Goal: Task Accomplishment & Management: Manage account settings

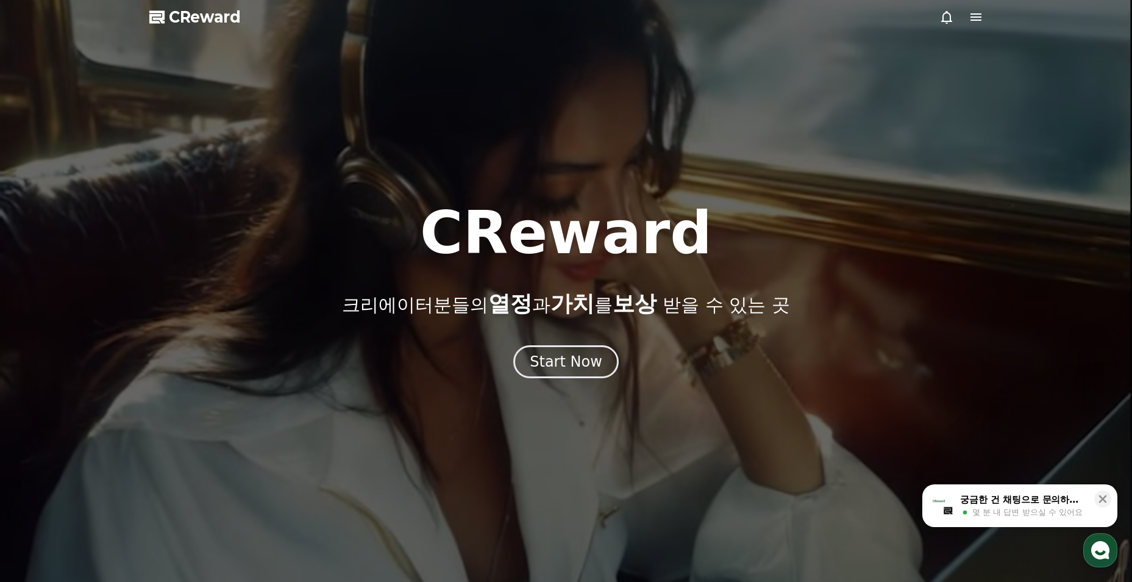
click at [560, 366] on div "Start Now" at bounding box center [566, 362] width 73 height 20
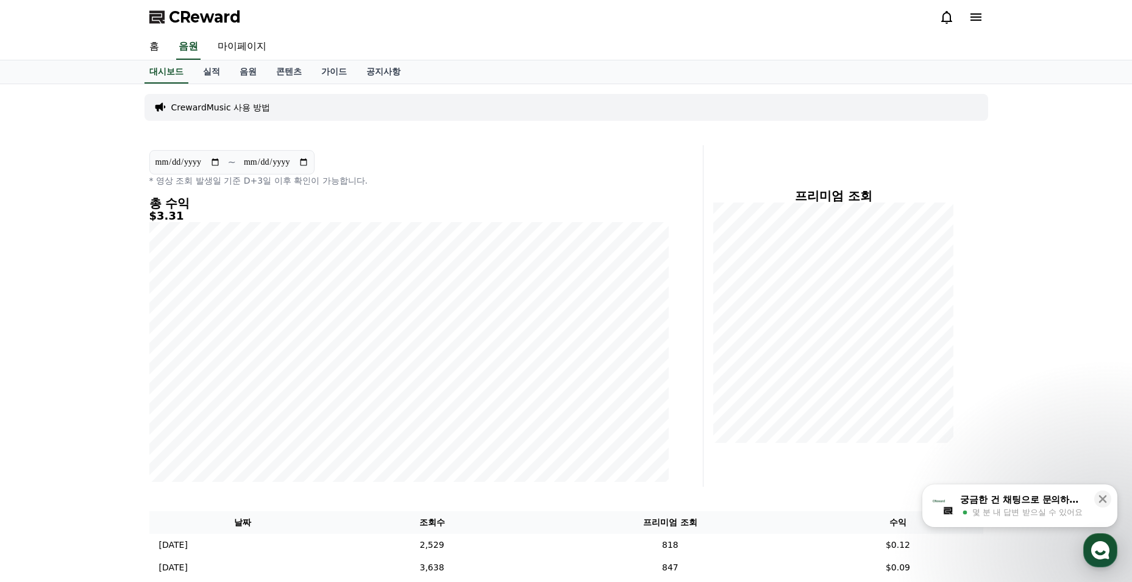
click at [230, 73] on link "음원" at bounding box center [248, 71] width 37 height 23
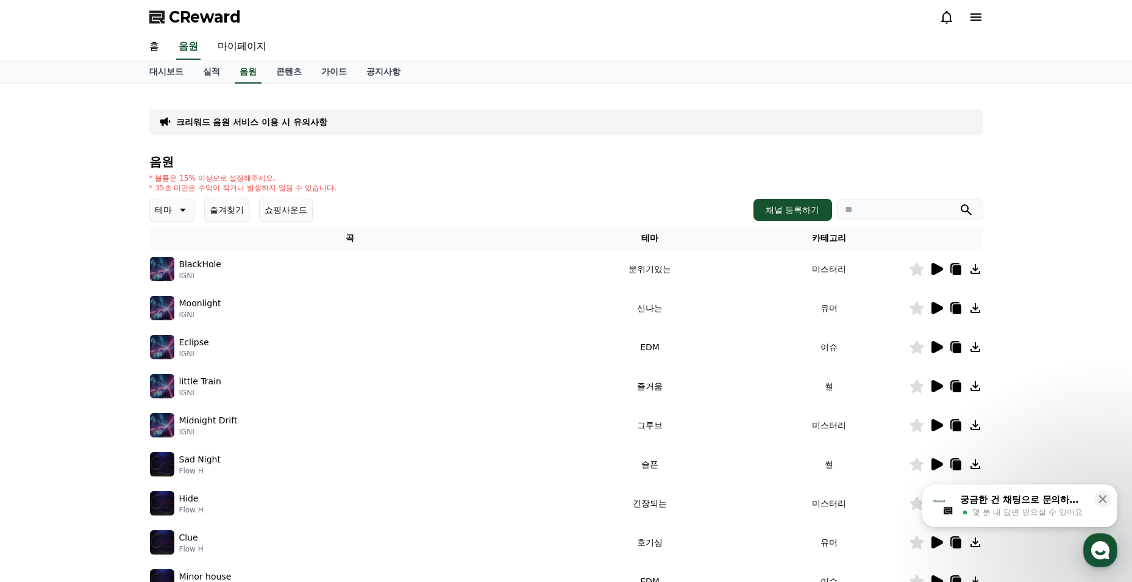
click at [216, 74] on link "실적" at bounding box center [211, 71] width 37 height 23
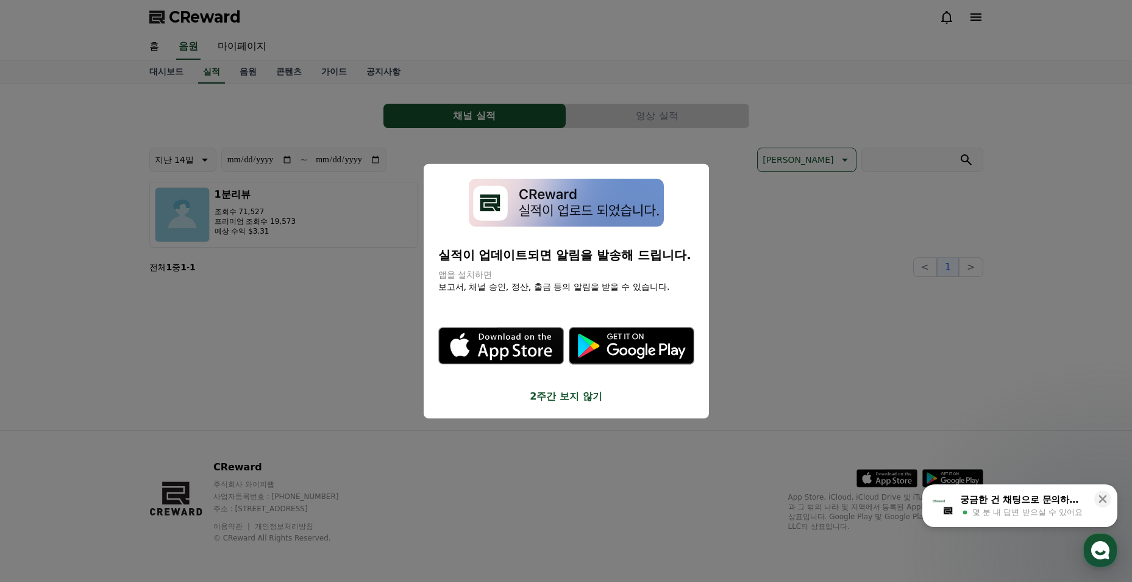
click at [570, 391] on button "2주간 보지 않기" at bounding box center [566, 395] width 256 height 15
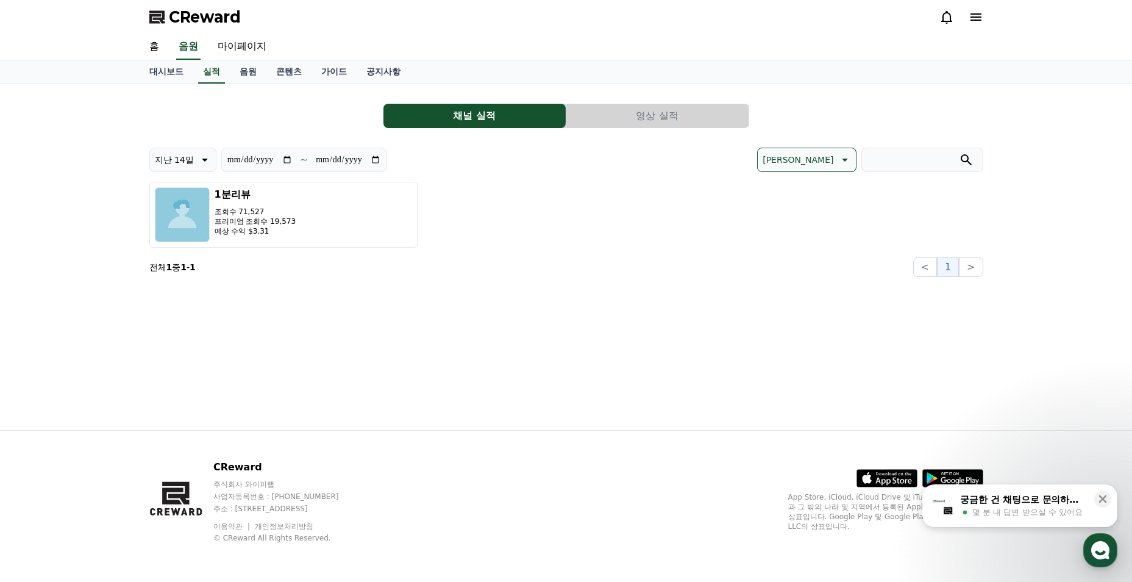
click at [644, 114] on button "영상 실적" at bounding box center [657, 116] width 182 height 24
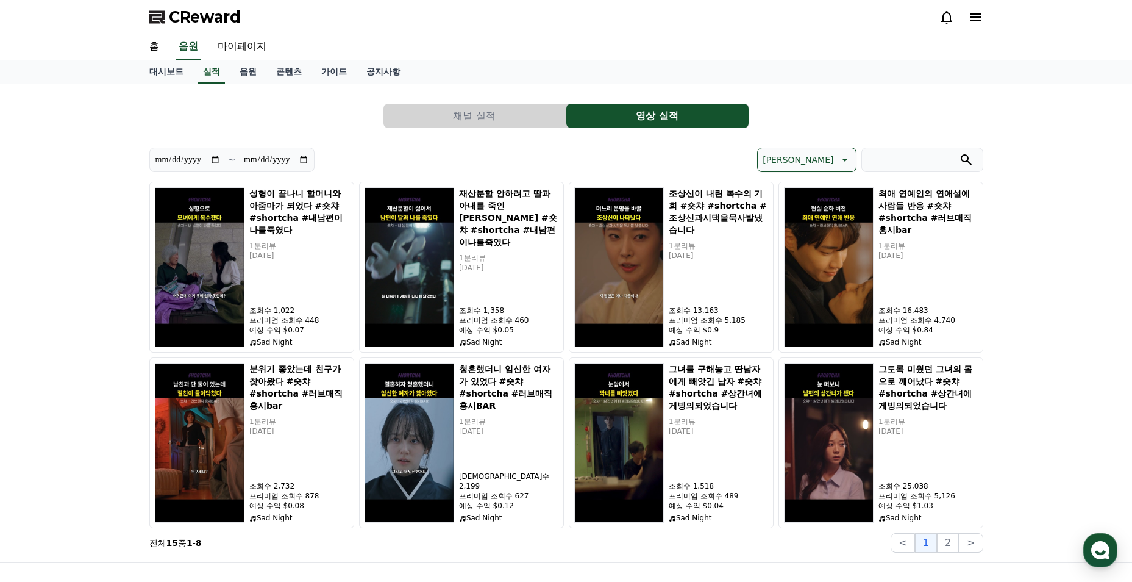
click at [957, 540] on button "2" at bounding box center [948, 543] width 22 height 20
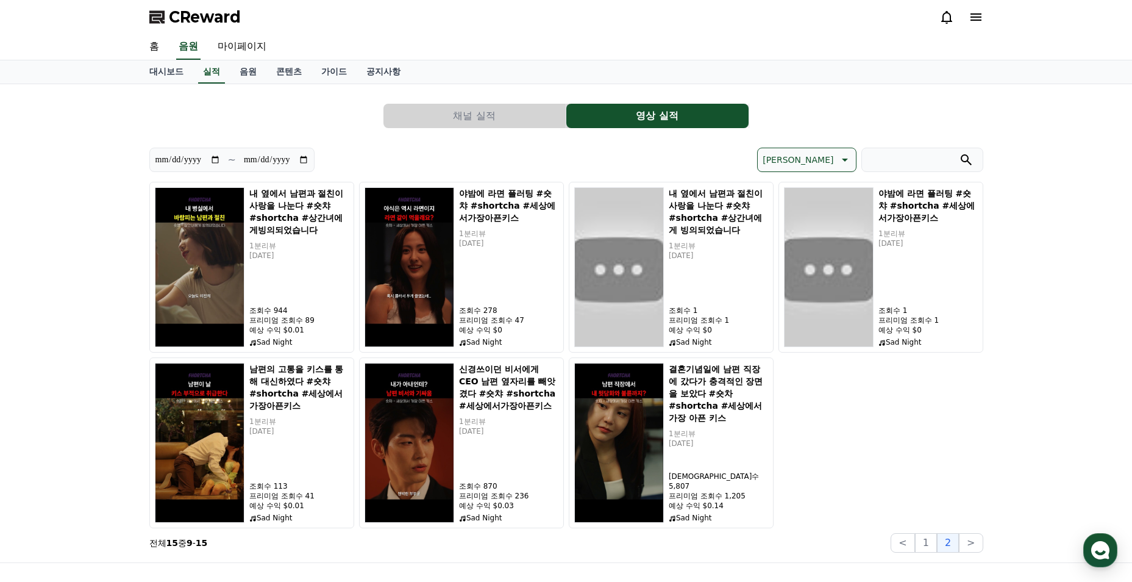
click at [925, 541] on button "1" at bounding box center [926, 543] width 22 height 20
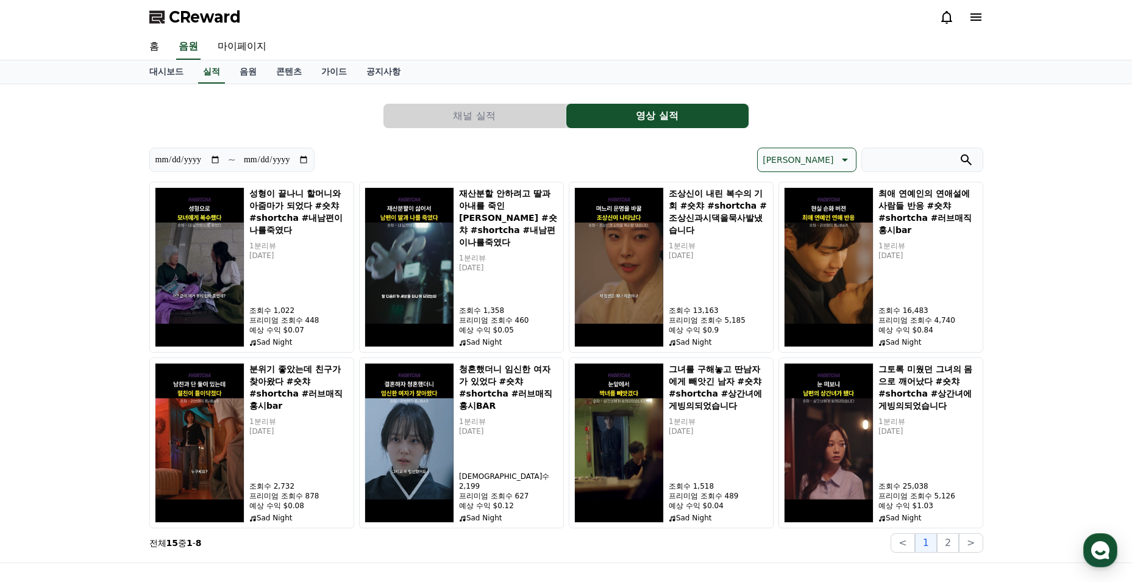
click at [302, 121] on div "채널 실적 영상 실적" at bounding box center [566, 116] width 834 height 24
click at [241, 67] on link "음원" at bounding box center [248, 71] width 37 height 23
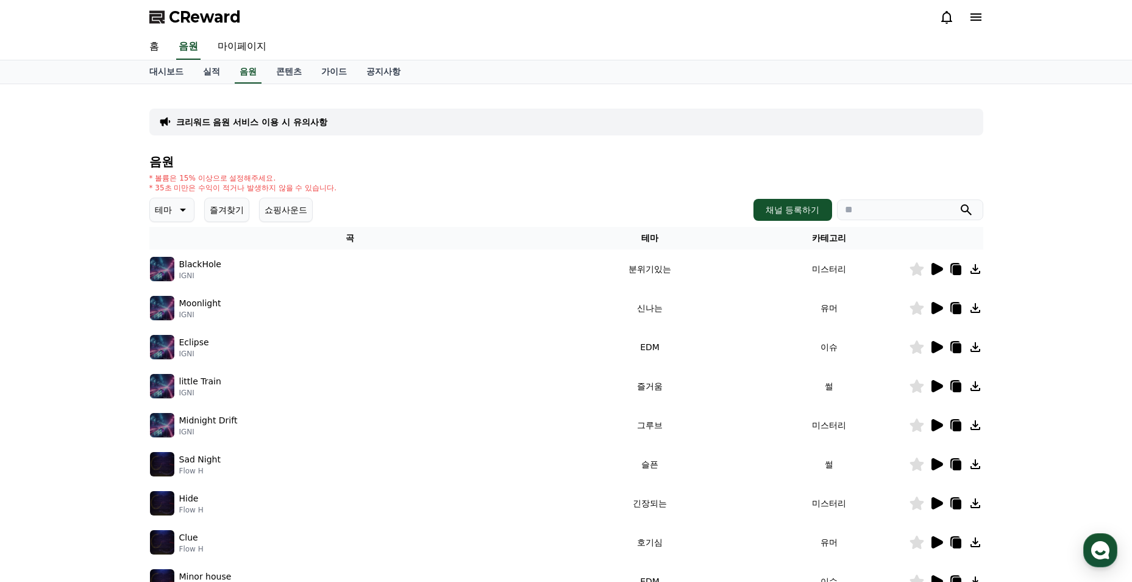
click at [290, 79] on link "콘텐츠" at bounding box center [288, 71] width 45 height 23
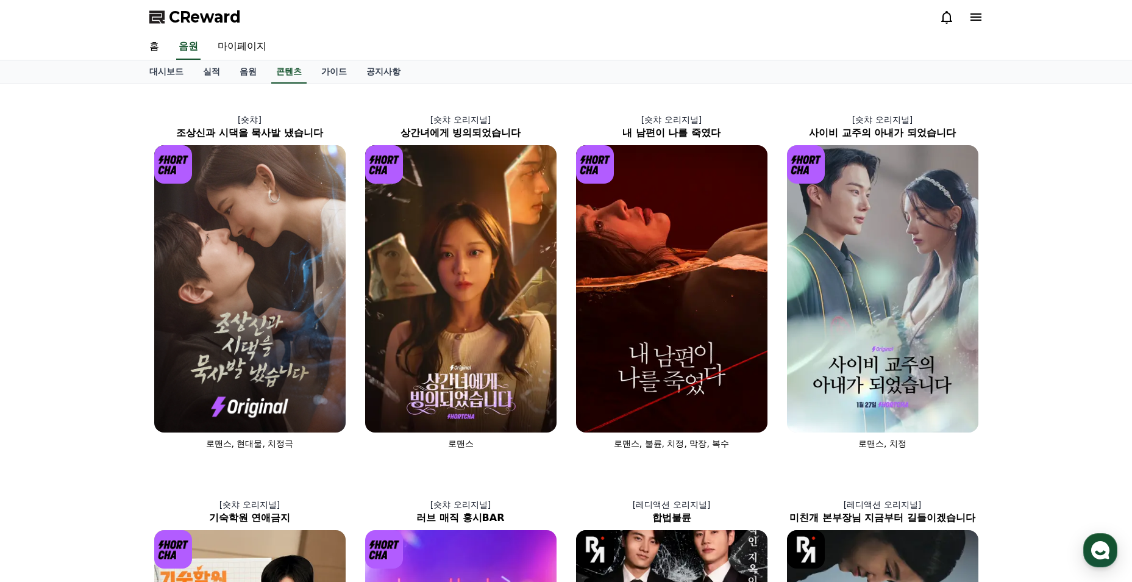
click at [352, 74] on link "가이드" at bounding box center [334, 71] width 45 height 23
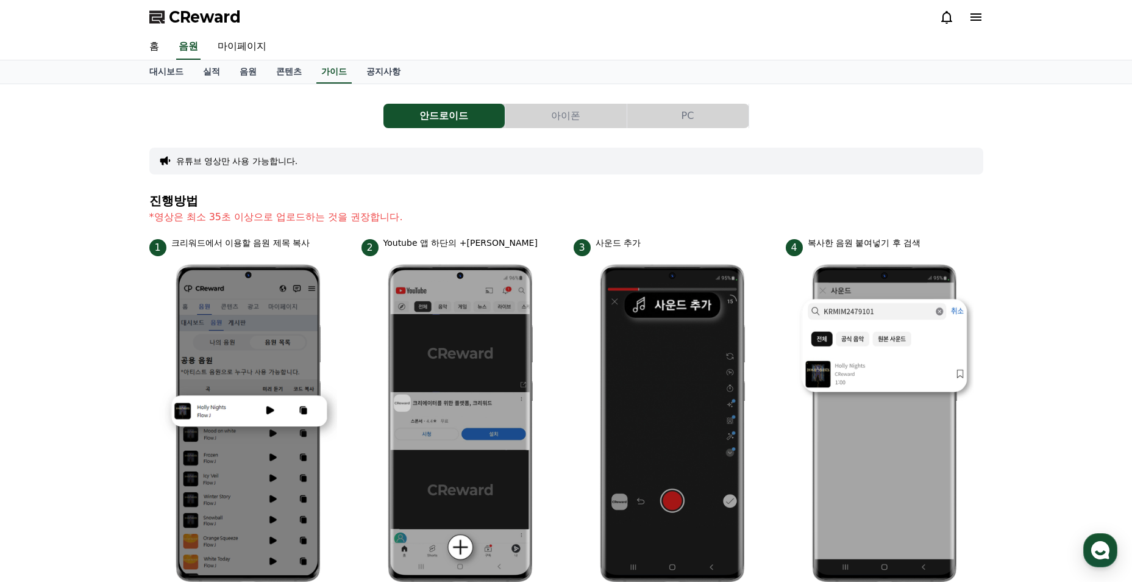
drag, startPoint x: 432, startPoint y: 95, endPoint x: 415, endPoint y: 87, distance: 18.8
click at [430, 95] on div "안드로이드 아이폰 PC 유튜브 영상만 사용 가능합니다. 진행방법 *영상은 최소 35초 이상으로 업로드하는 것을 권장합니다. 1 크리워드에서 이…" at bounding box center [566, 530] width 834 height 872
click at [393, 67] on link "공지사항" at bounding box center [384, 71] width 54 height 23
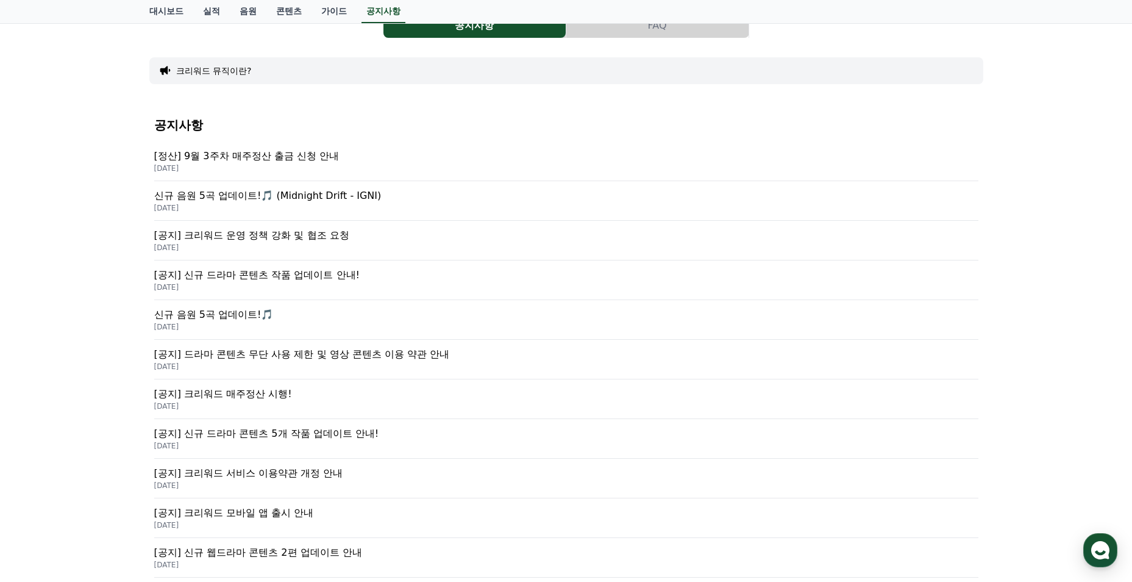
scroll to position [122, 0]
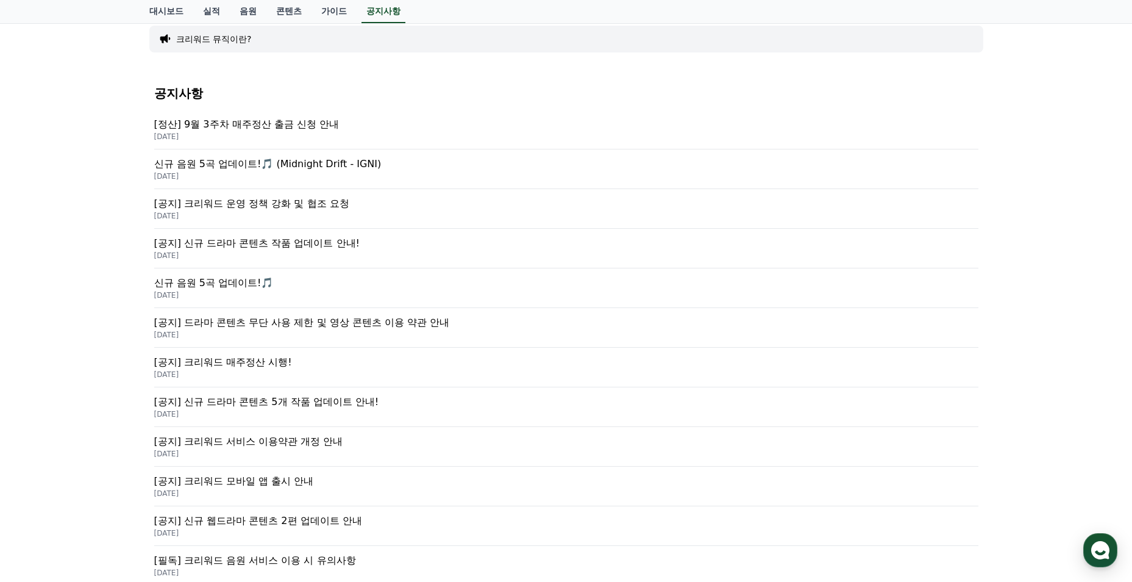
click at [332, 235] on div "[공지] 신규 드라마 콘텐츠 작품 업데이트 안내! [DATE]" at bounding box center [566, 249] width 824 height 40
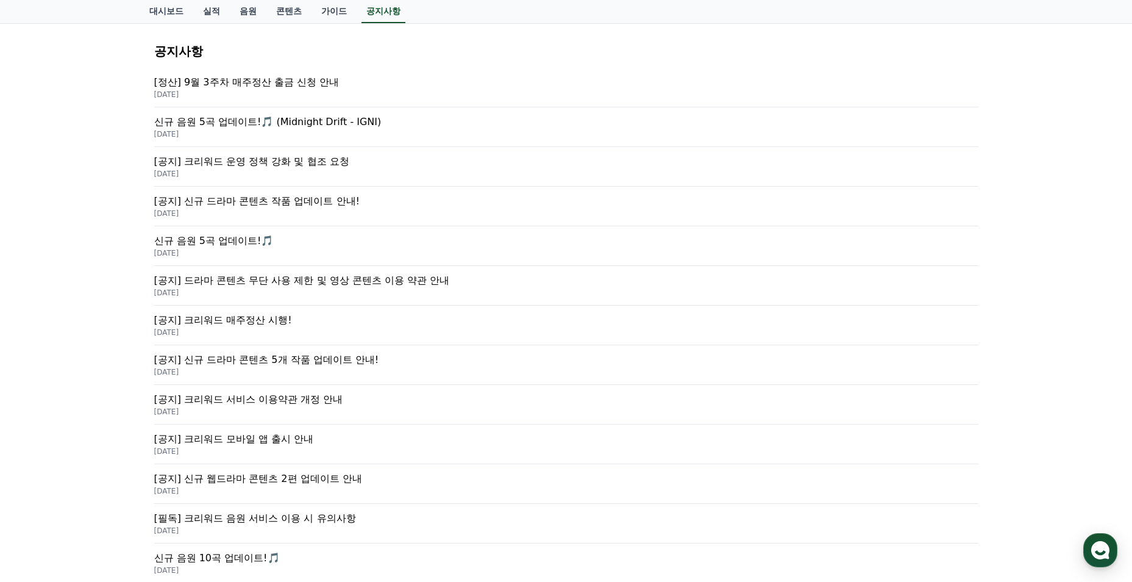
scroll to position [183, 0]
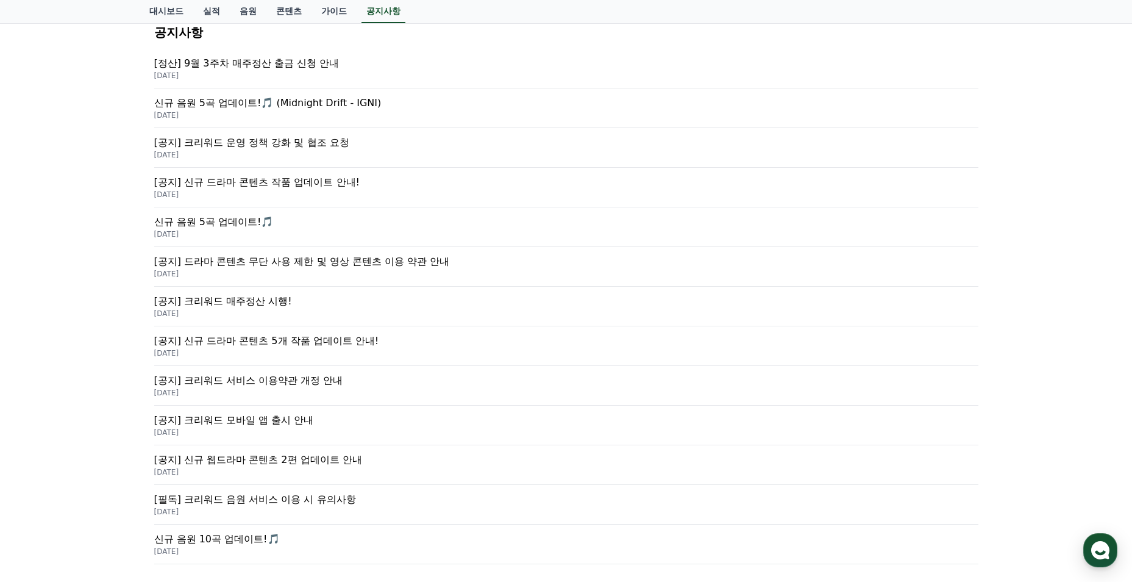
click at [336, 344] on p "[공지] 신규 드라마 콘텐츠 5개 작품 업데이트 안내!" at bounding box center [566, 340] width 824 height 15
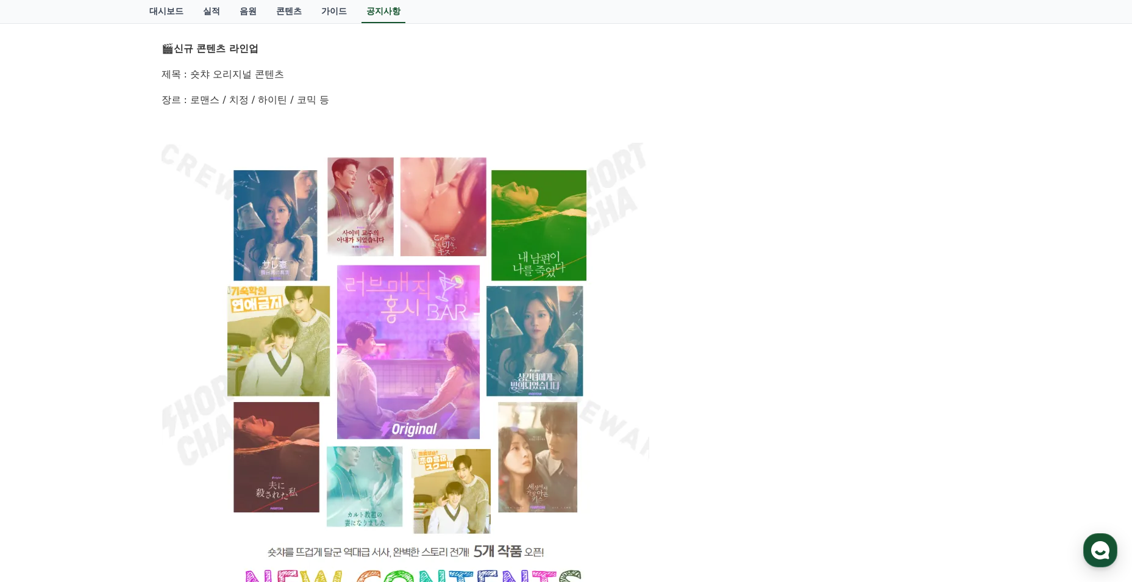
scroll to position [427, 0]
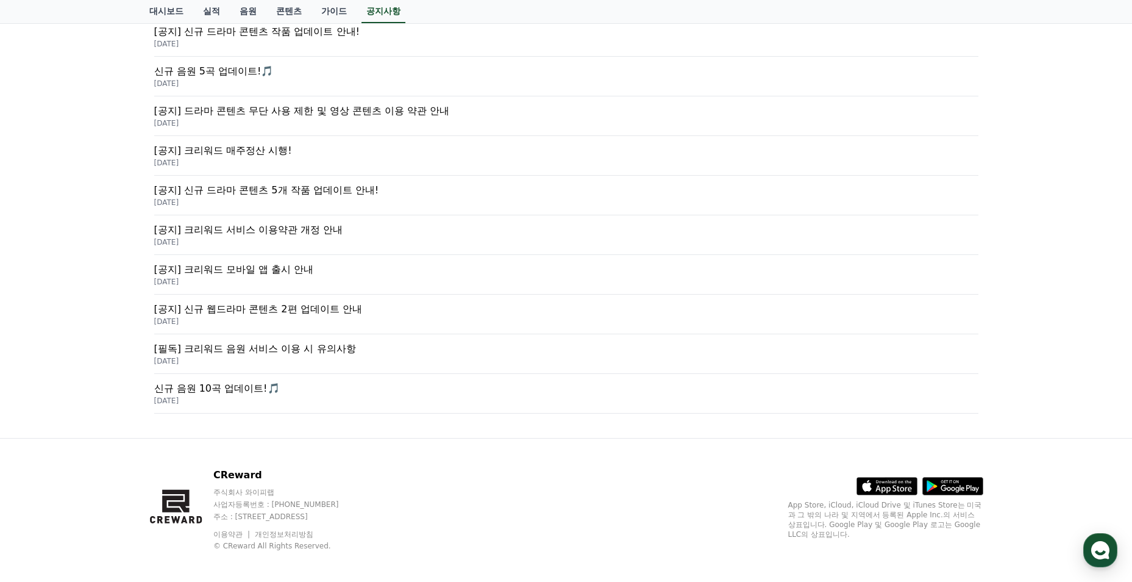
scroll to position [341, 0]
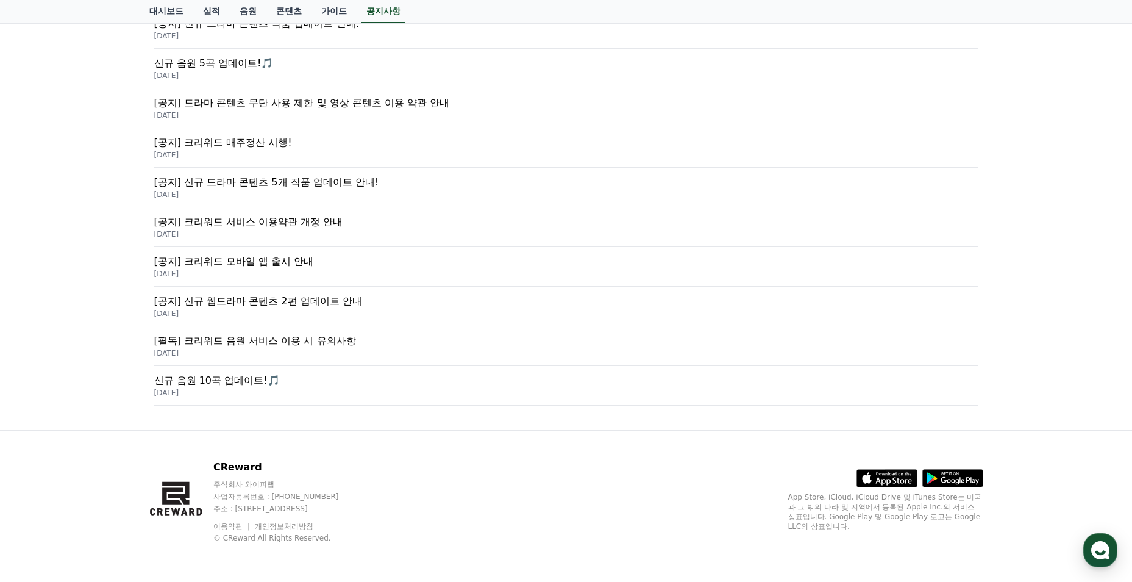
click at [341, 313] on p "[DATE]" at bounding box center [566, 313] width 824 height 10
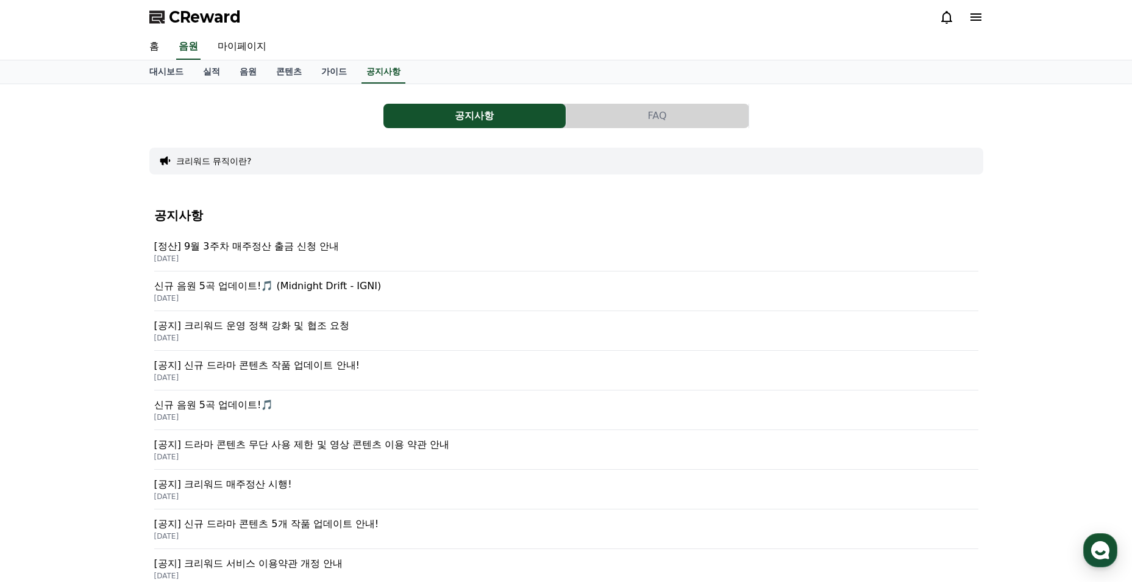
click at [283, 75] on link "콘텐츠" at bounding box center [288, 71] width 45 height 23
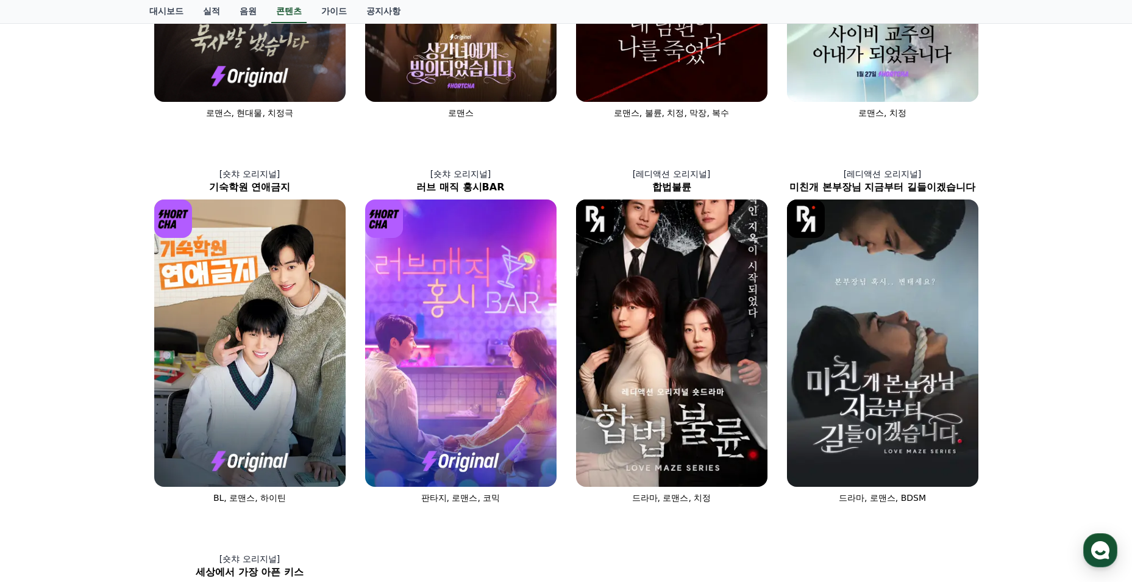
scroll to position [366, 0]
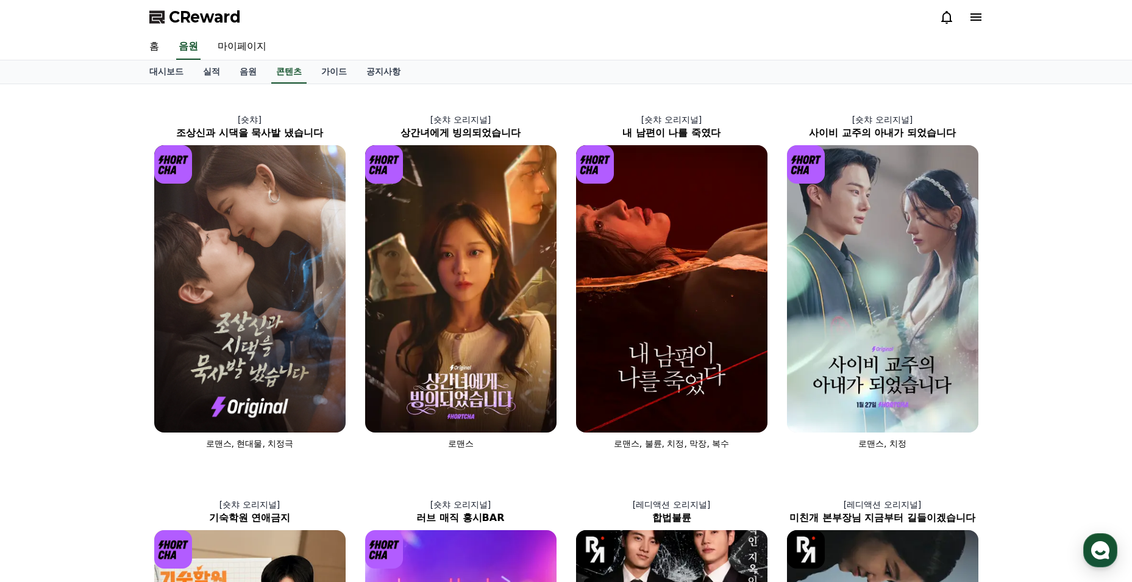
scroll to position [366, 0]
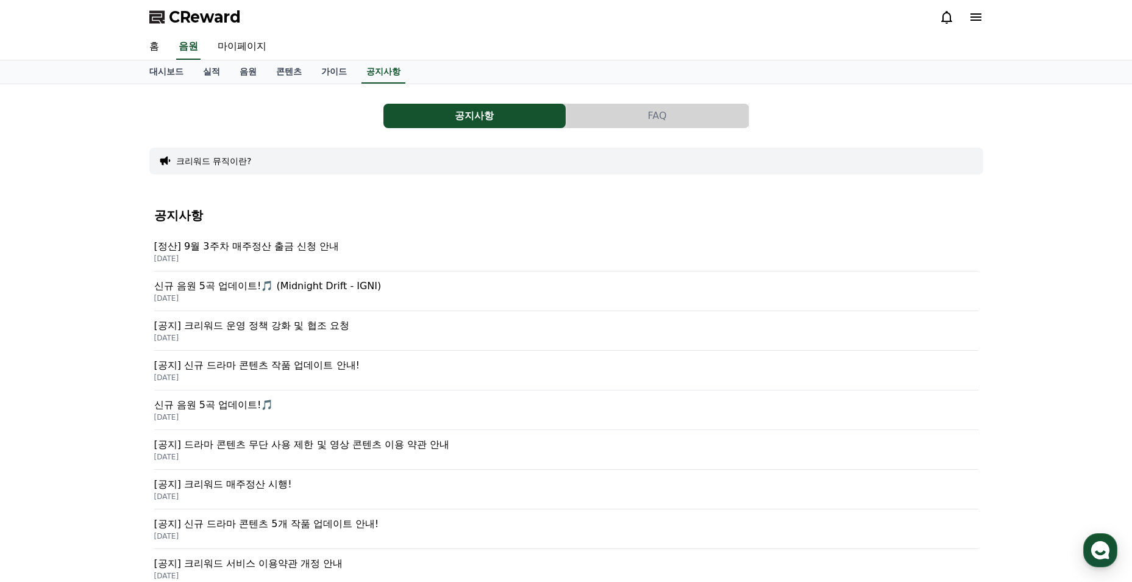
scroll to position [244, 0]
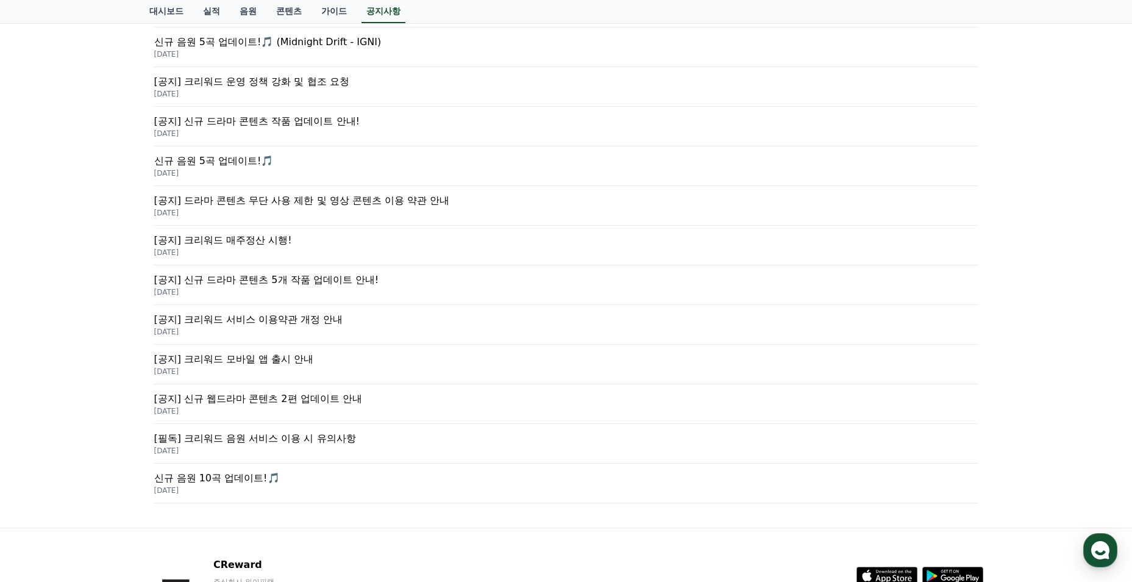
click at [359, 288] on p "[DATE]" at bounding box center [566, 292] width 824 height 10
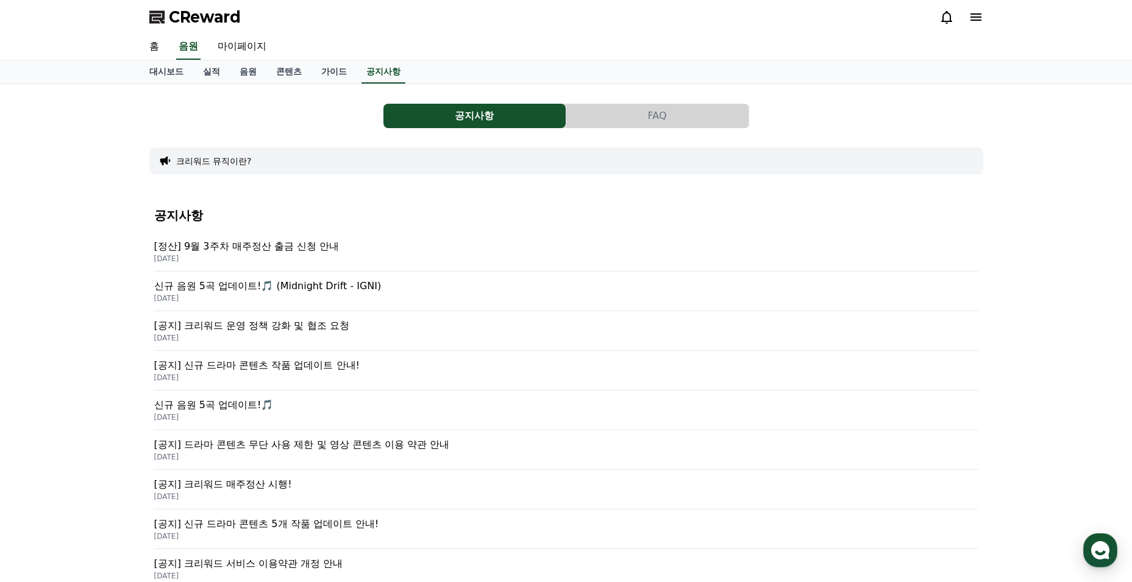
scroll to position [244, 0]
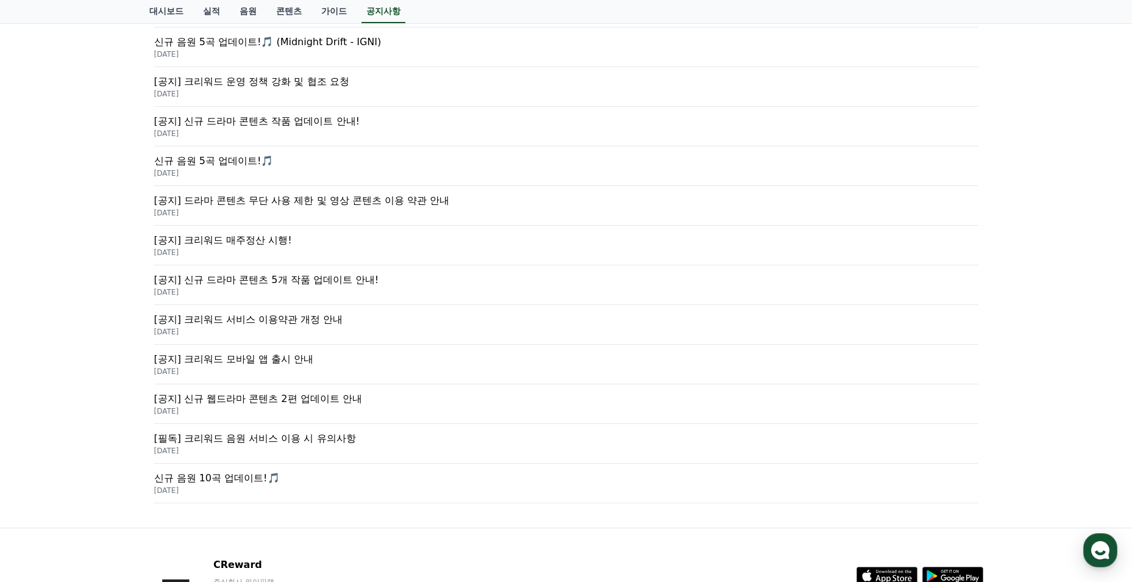
click at [341, 398] on p "[공지] 신규 웹드라마 콘텐츠 2편 업데이트 안내" at bounding box center [566, 398] width 824 height 15
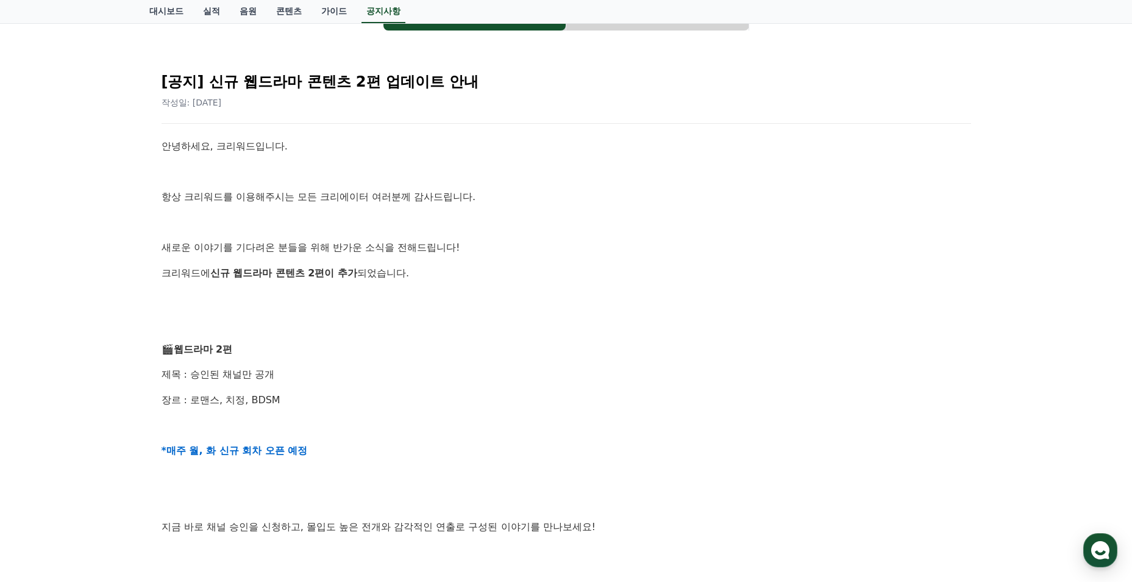
scroll to position [305, 0]
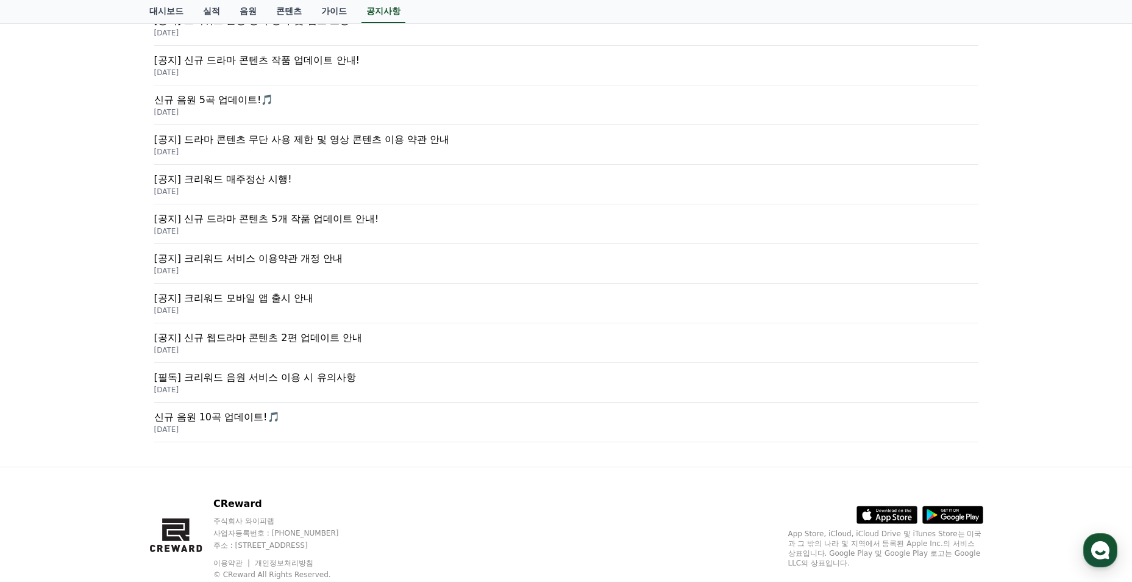
scroll to position [244, 0]
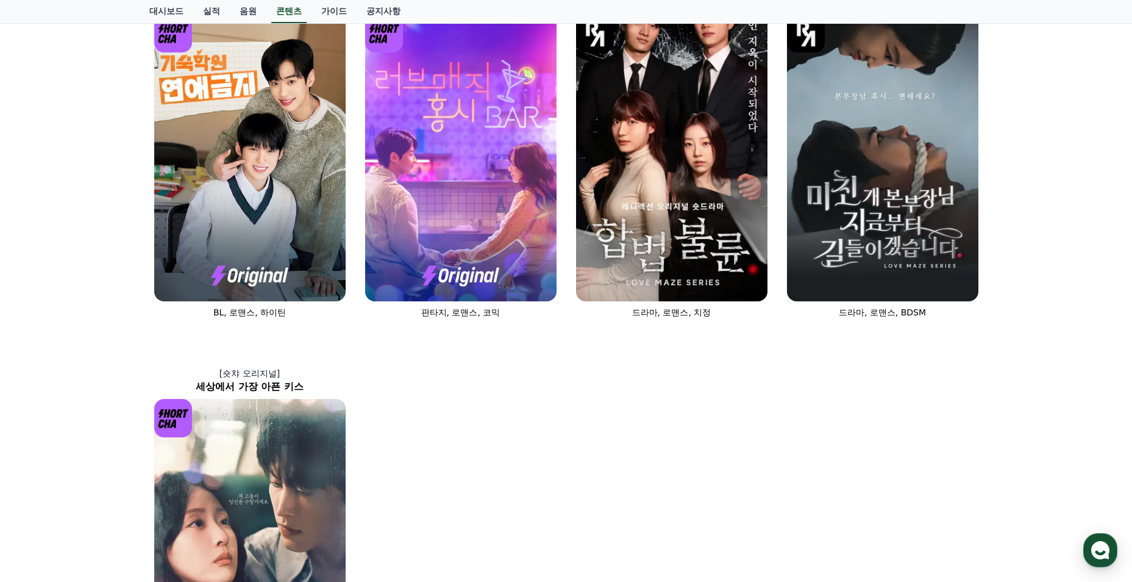
scroll to position [610, 0]
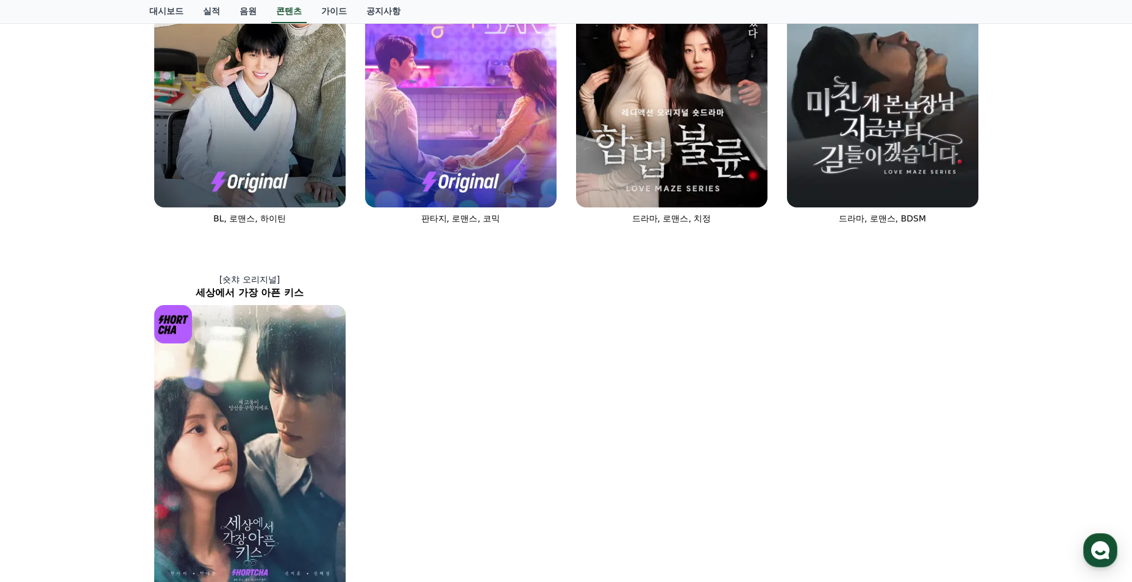
click at [207, 96] on img at bounding box center [249, 63] width 191 height 287
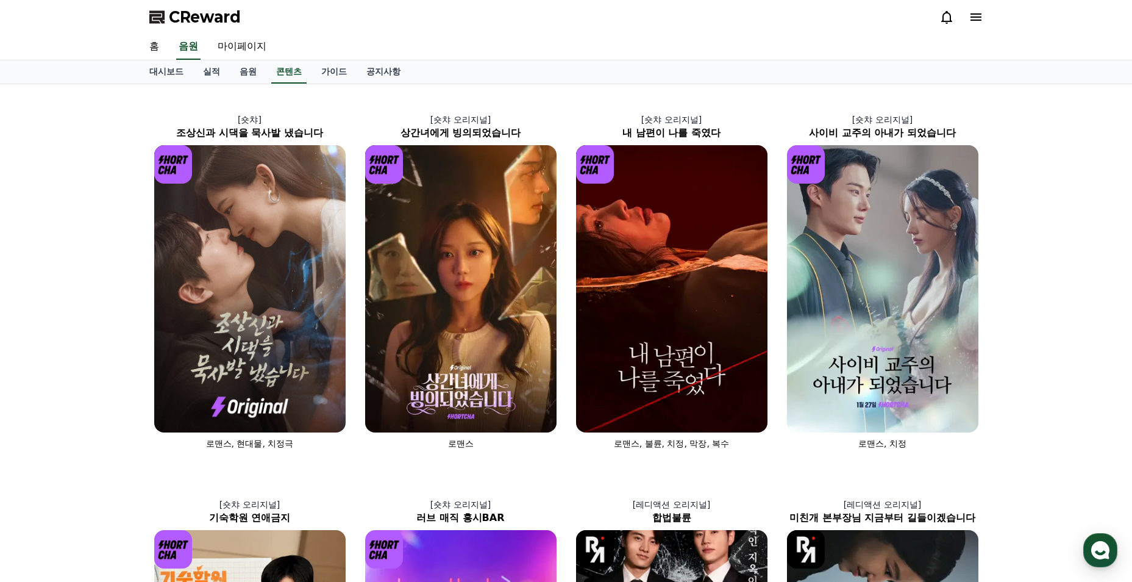
click at [344, 71] on link "가이드" at bounding box center [334, 71] width 45 height 23
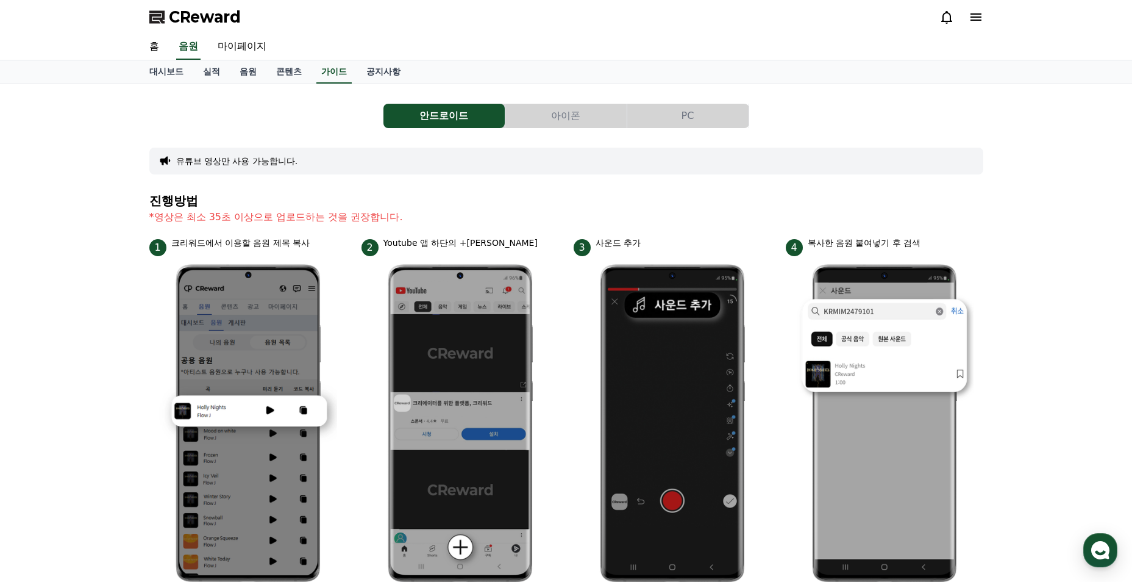
click at [371, 70] on link "공지사항" at bounding box center [384, 71] width 54 height 23
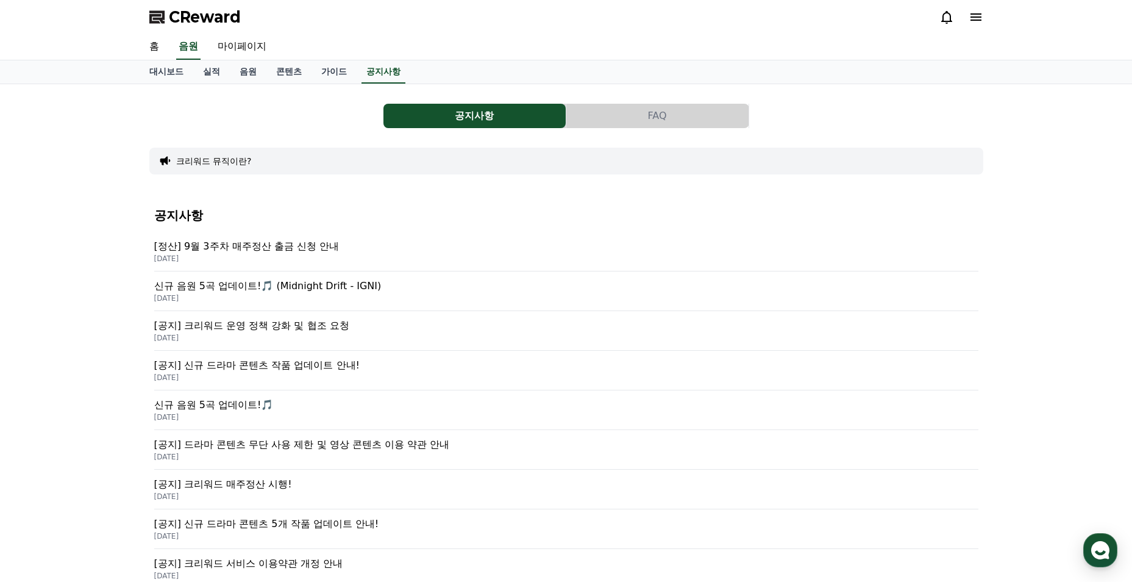
click at [226, 46] on link "마이페이지" at bounding box center [242, 47] width 68 height 26
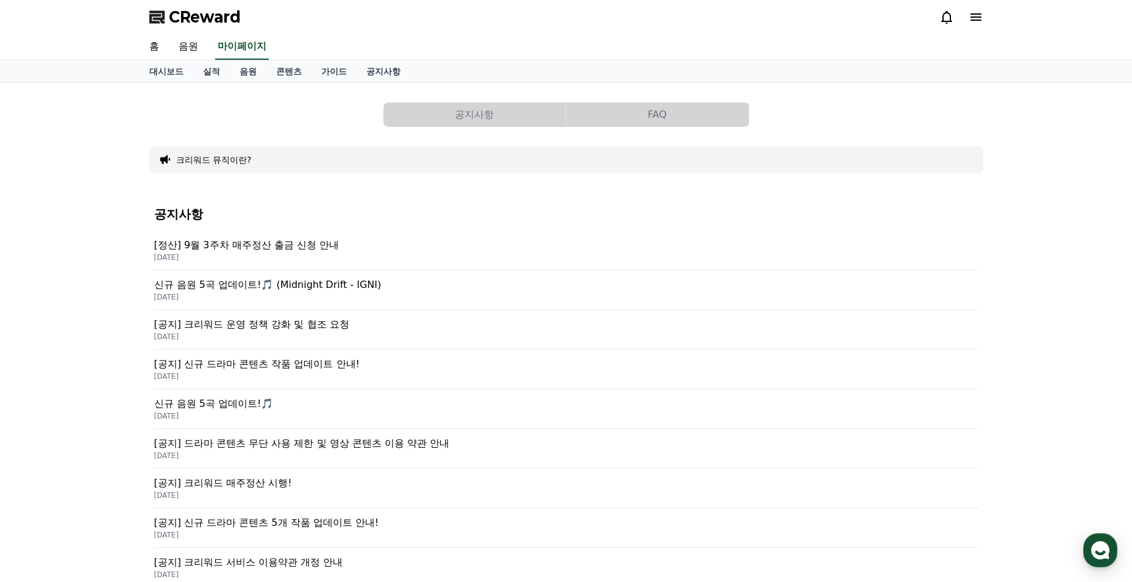
select select "**********"
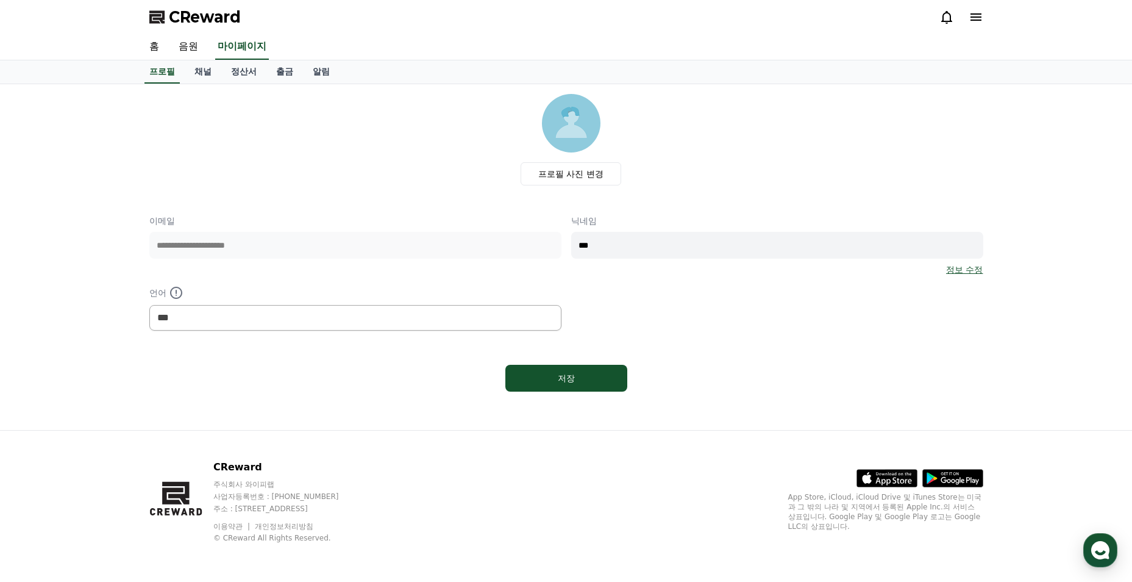
click at [166, 52] on link "홈" at bounding box center [154, 47] width 29 height 26
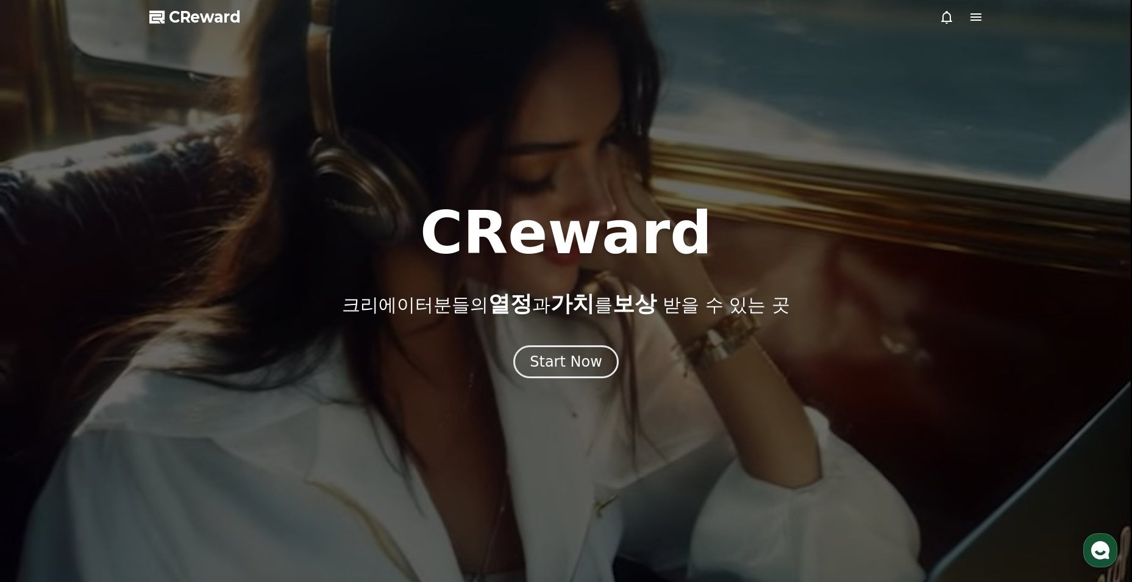
select select "**********"
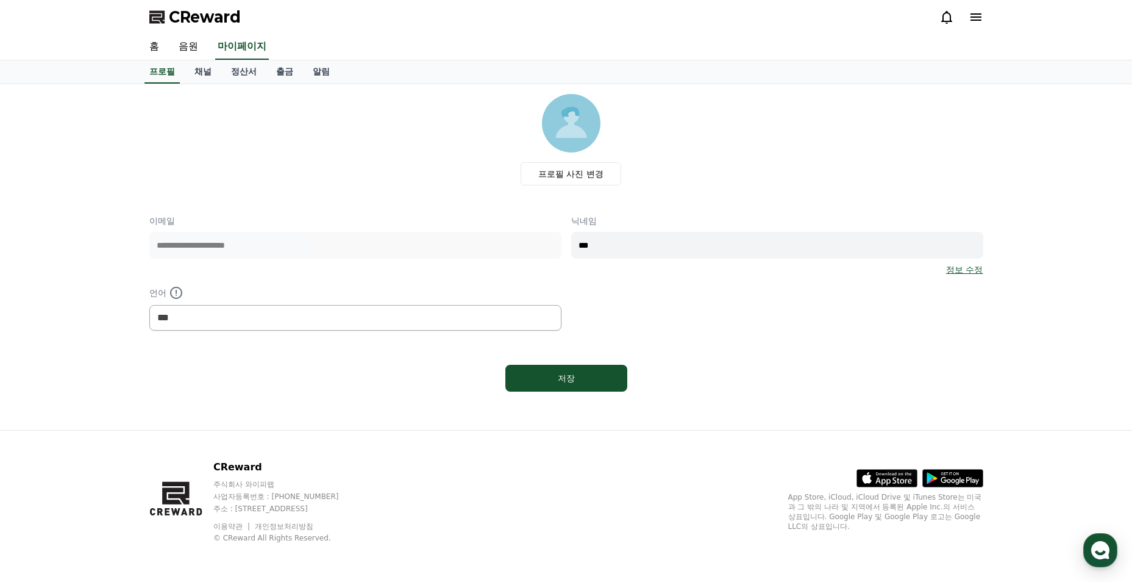
click at [204, 69] on link "채널" at bounding box center [203, 71] width 37 height 23
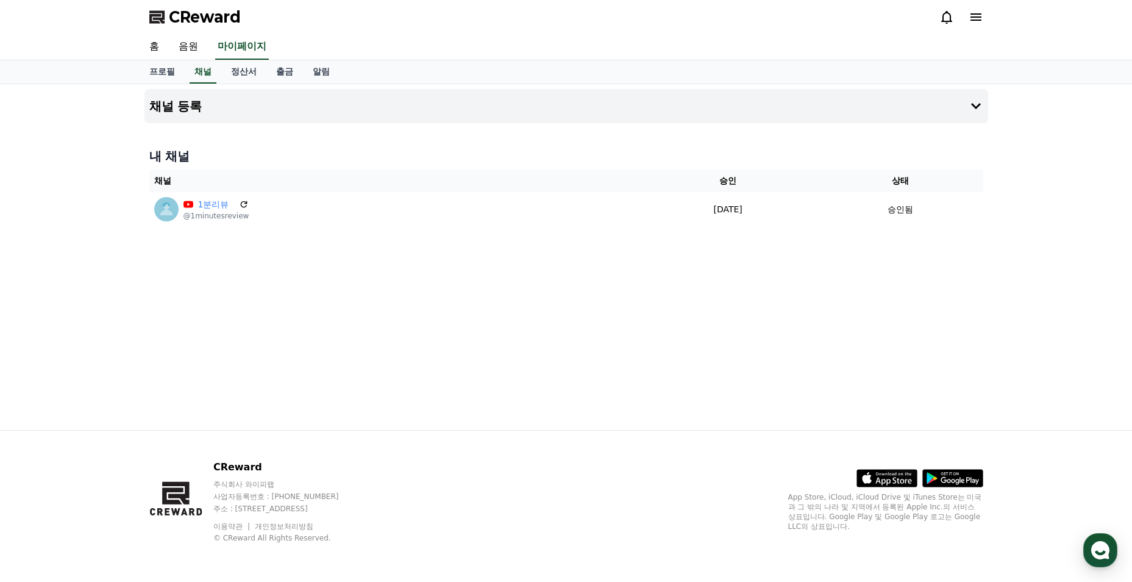
click at [514, 115] on button "채널 등록" at bounding box center [566, 106] width 844 height 34
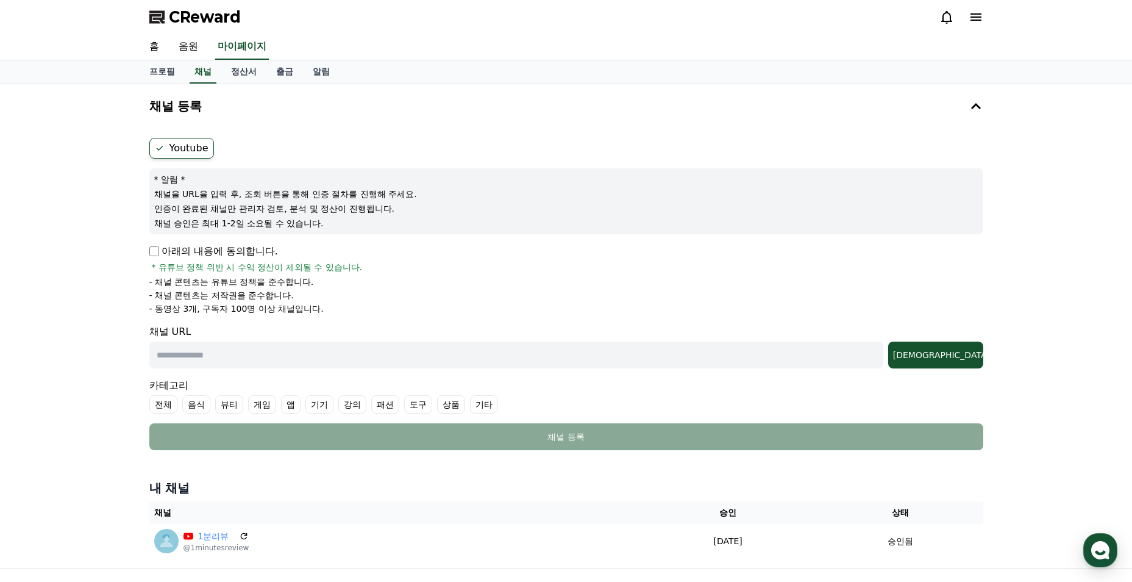
select select "**********"
